Goal: Transaction & Acquisition: Purchase product/service

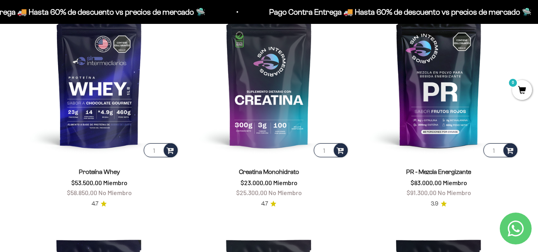
scroll to position [326, 0]
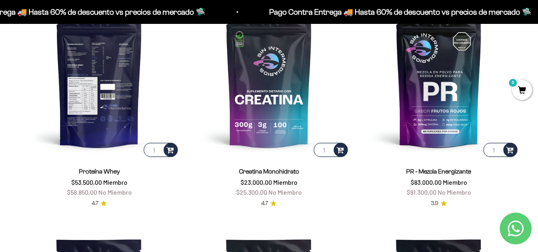
click at [118, 43] on img at bounding box center [99, 78] width 160 height 160
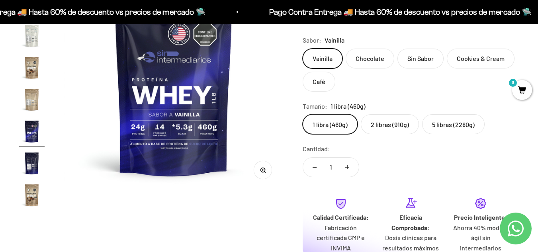
scroll to position [116, 0]
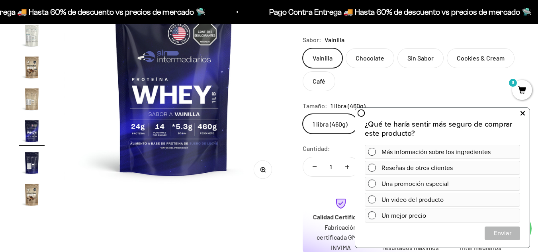
click at [526, 115] on button at bounding box center [523, 113] width 14 height 13
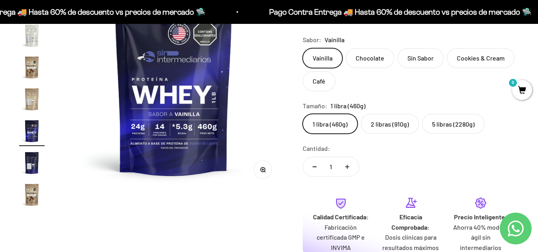
scroll to position [0, 0]
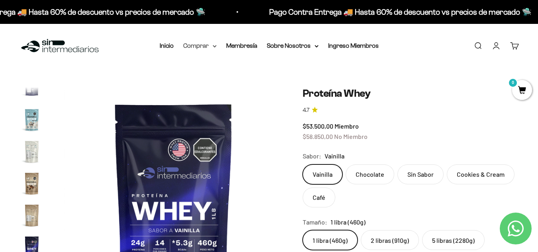
click at [212, 45] on summary "Comprar" at bounding box center [199, 46] width 33 height 10
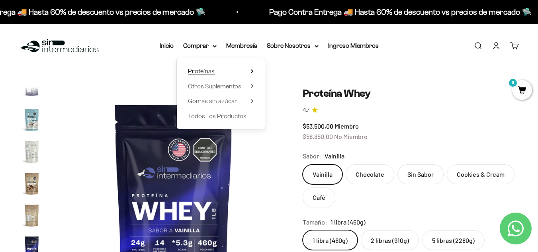
click at [253, 73] on icon at bounding box center [252, 71] width 3 height 4
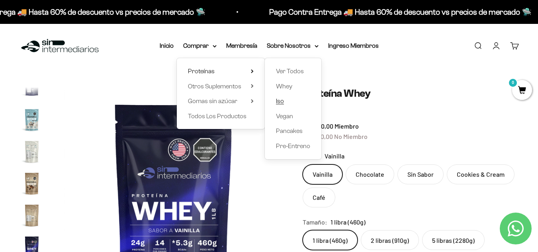
click at [295, 104] on link "Iso" at bounding box center [293, 101] width 34 height 10
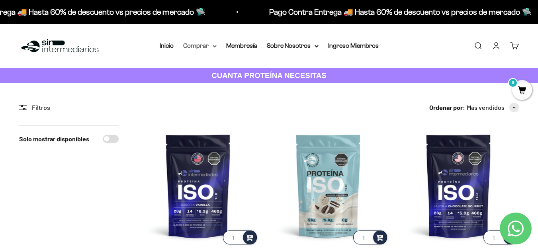
click at [208, 45] on summary "Comprar" at bounding box center [199, 46] width 33 height 10
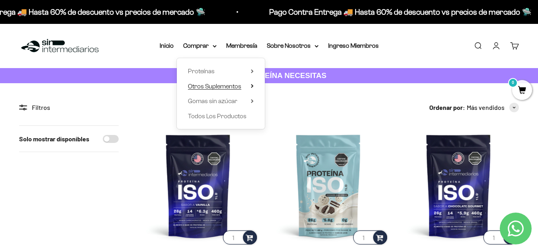
click at [254, 83] on summary "Otros Suplementos" at bounding box center [221, 86] width 66 height 10
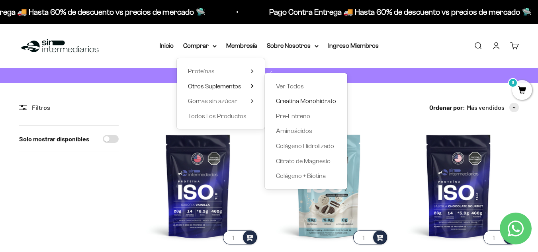
click at [289, 104] on span "Creatina Monohidrato" at bounding box center [306, 101] width 60 height 7
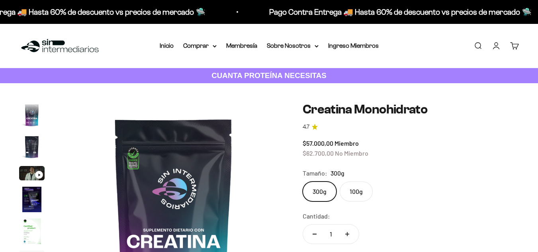
scroll to position [33, 0]
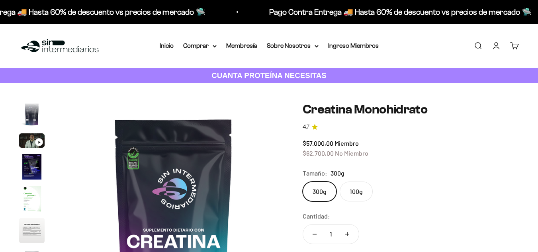
click at [363, 186] on label "100g" at bounding box center [356, 192] width 33 height 20
click at [303, 182] on input "100g" at bounding box center [302, 181] width 0 height 0
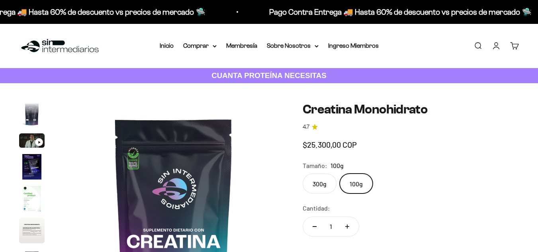
scroll to position [0, 1348]
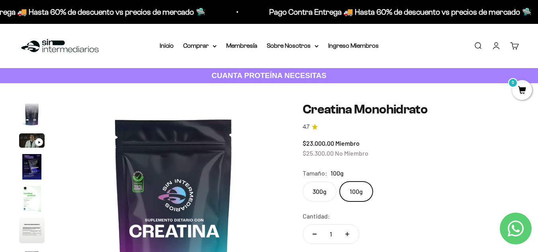
click at [335, 186] on div "300g 100g" at bounding box center [411, 192] width 216 height 20
click at [323, 193] on label "300g" at bounding box center [320, 192] width 34 height 20
click at [303, 182] on input "300g" at bounding box center [302, 181] width 0 height 0
